Goal: Navigation & Orientation: Understand site structure

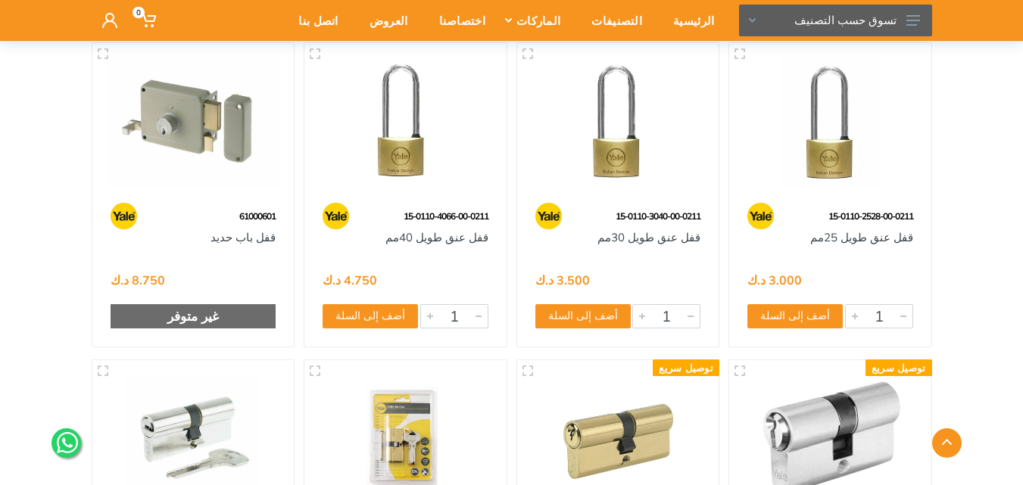
scroll to position [921, 0]
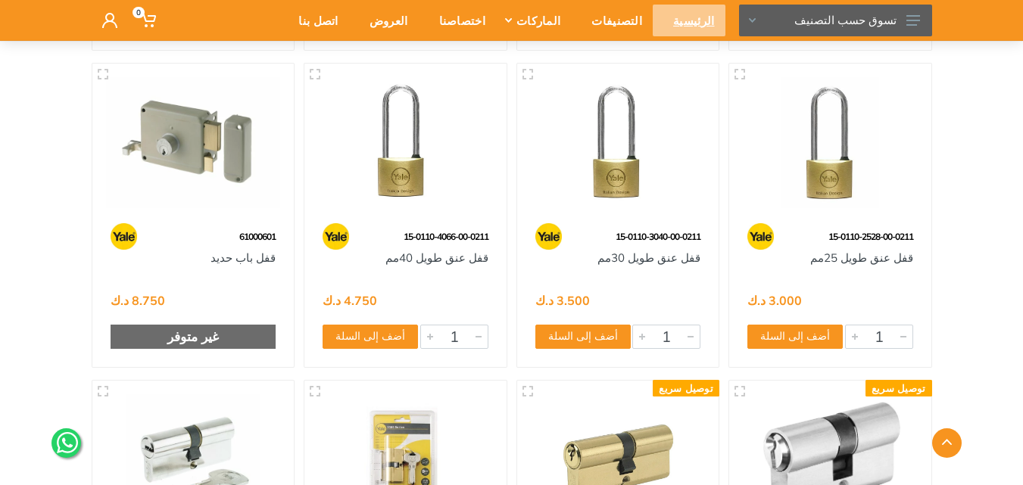
click at [694, 24] on div "الرئيسية" at bounding box center [688, 21] width 72 height 32
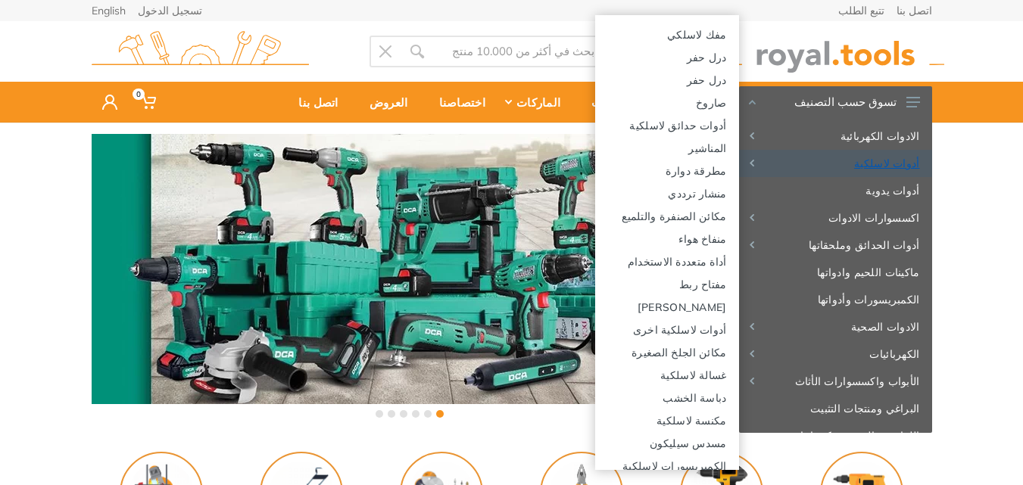
click at [865, 163] on link "أدوات لاسلكية" at bounding box center [835, 163] width 193 height 27
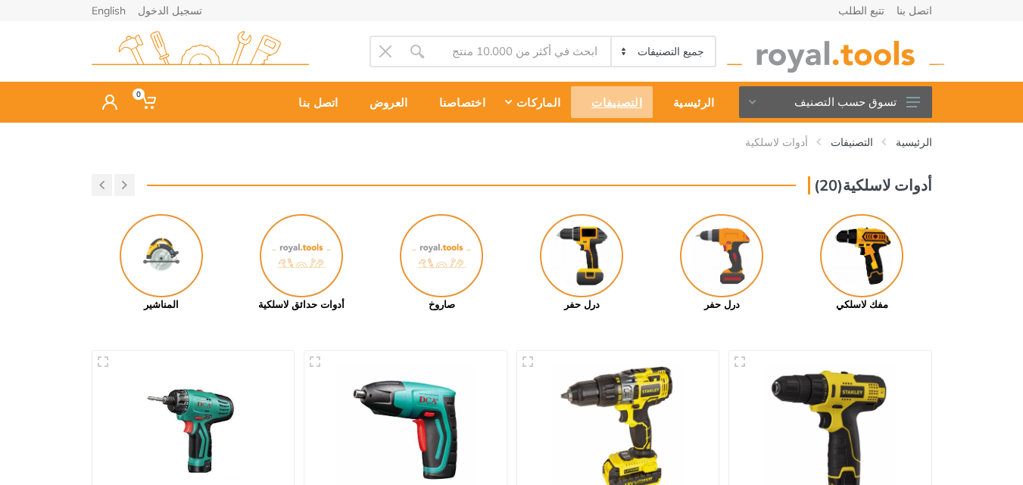
click at [646, 95] on div "التصنيفات" at bounding box center [612, 102] width 82 height 32
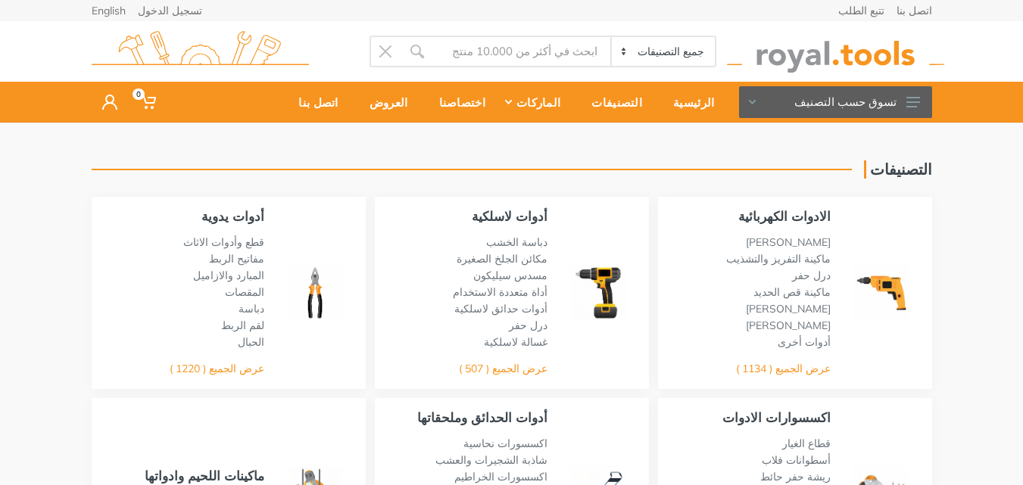
click at [799, 53] on img at bounding box center [835, 52] width 217 height 42
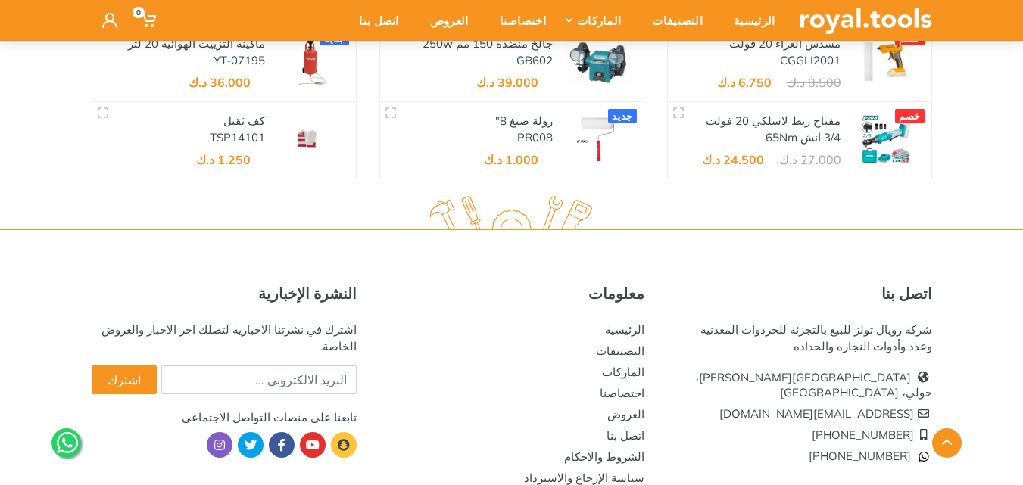
scroll to position [2757, 0]
